Goal: Task Accomplishment & Management: Manage account settings

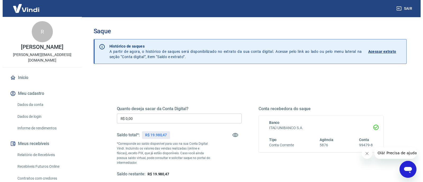
scroll to position [52, 0]
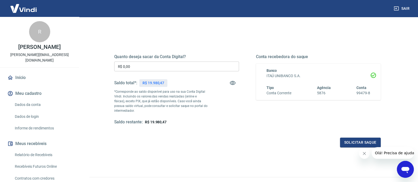
click at [165, 68] on input "R$ 0,00" at bounding box center [176, 67] width 125 height 10
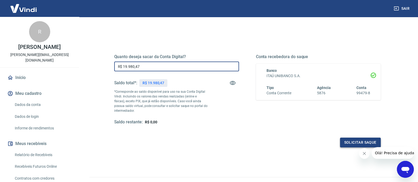
type input "R$ 19.980,47"
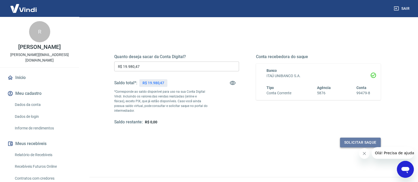
click at [345, 142] on button "Solicitar saque" at bounding box center [360, 143] width 41 height 10
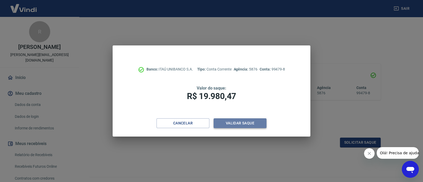
click at [246, 123] on button "Validar saque" at bounding box center [240, 123] width 53 height 10
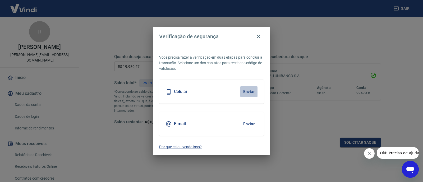
click at [251, 91] on button "Enviar" at bounding box center [248, 91] width 17 height 11
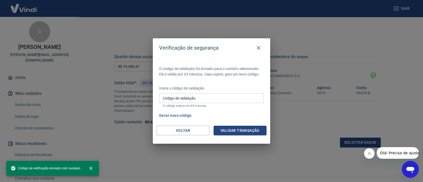
click at [251, 86] on p "Insira o código de validação" at bounding box center [211, 89] width 105 height 6
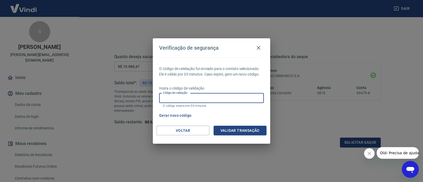
click at [233, 98] on input "Código de validação" at bounding box center [211, 98] width 105 height 10
click at [208, 101] on input "Código de validação" at bounding box center [211, 98] width 105 height 10
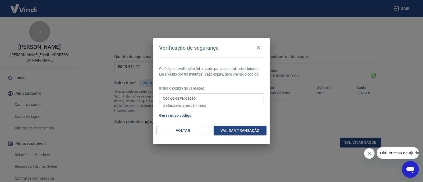
click at [220, 91] on div "Insira o código de validação Código de validação Código de validação O código e…" at bounding box center [211, 97] width 105 height 23
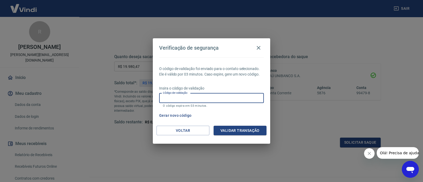
click at [210, 98] on input "Código de validação" at bounding box center [211, 98] width 105 height 10
type input "750744"
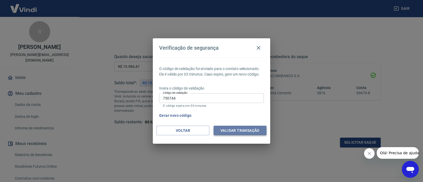
click at [242, 132] on button "Validar transação" at bounding box center [240, 131] width 53 height 10
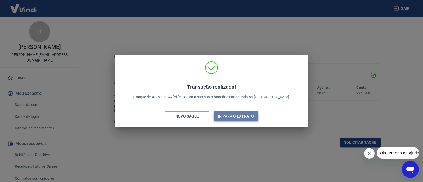
click at [240, 113] on button "Ir para o extrato" at bounding box center [236, 117] width 45 height 10
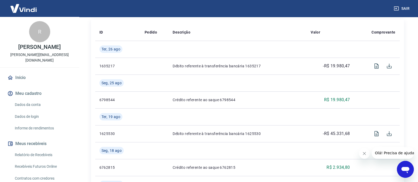
scroll to position [123, 0]
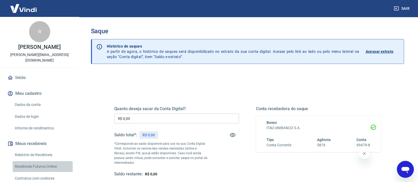
click at [53, 161] on link "Recebíveis Futuros Online" at bounding box center [43, 166] width 60 height 11
